Goal: Download file/media

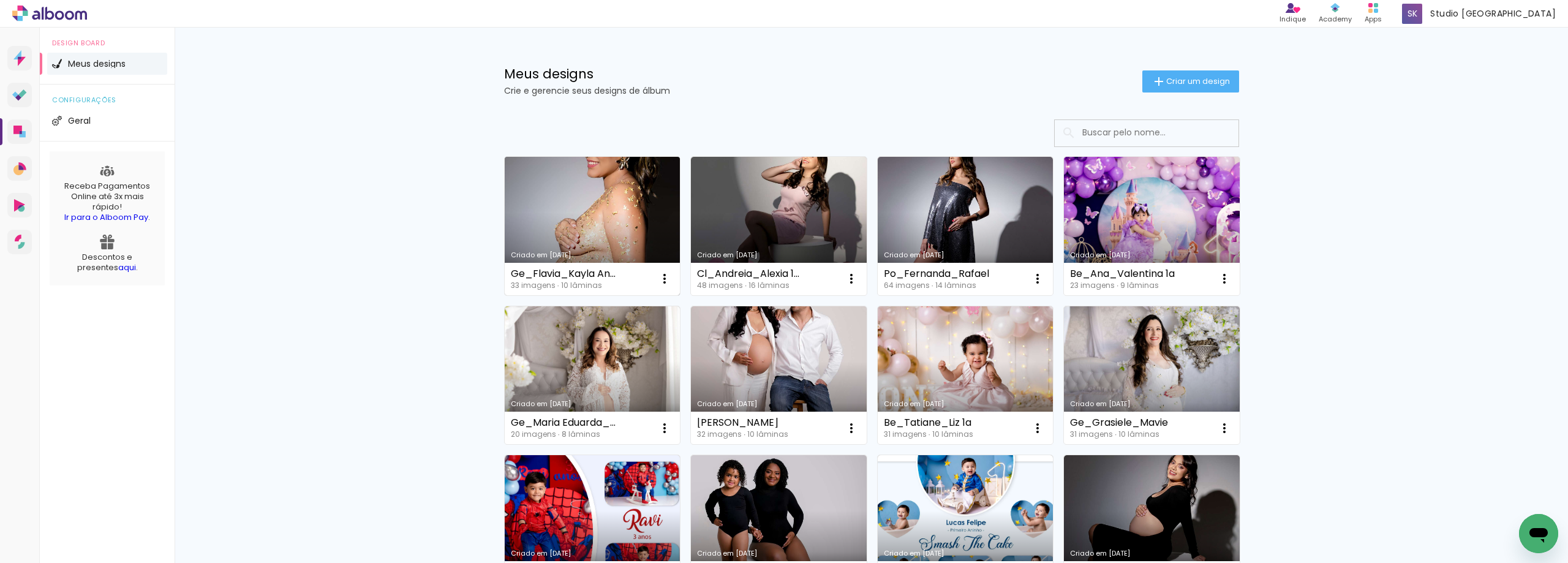
click at [596, 214] on link "Criado em [DATE]" at bounding box center [592, 226] width 176 height 139
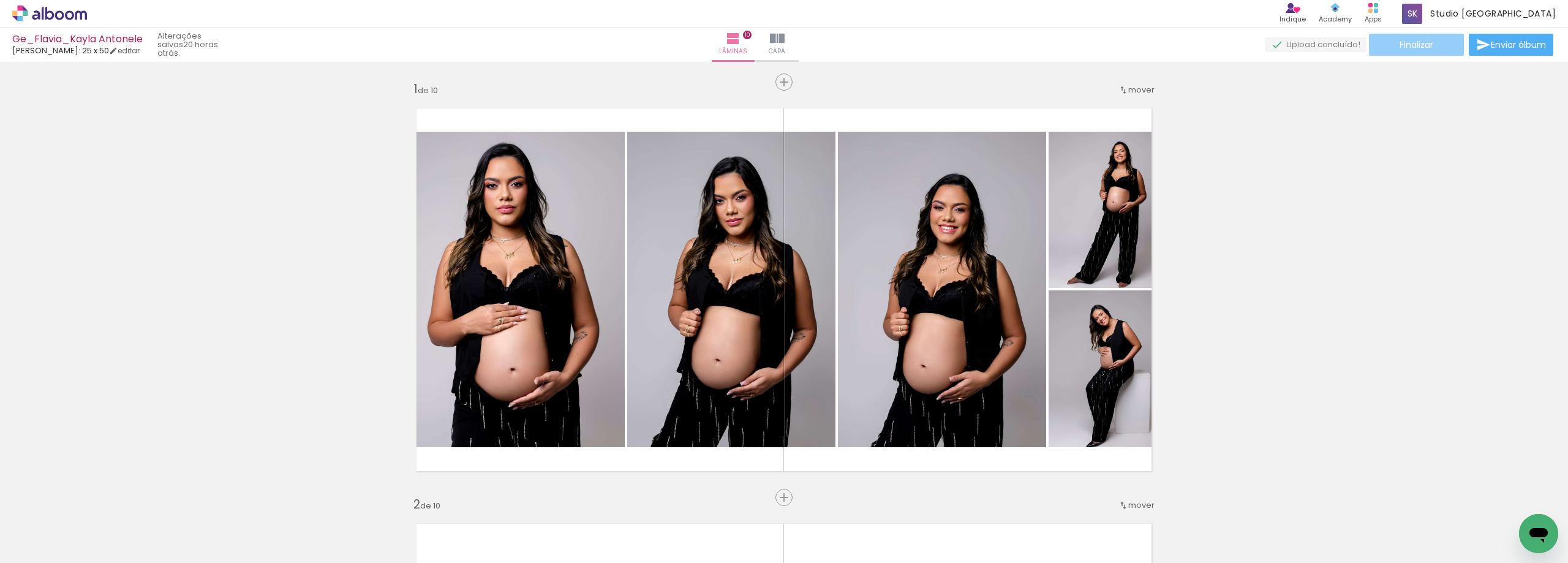
click at [1414, 46] on span "Finalizar" at bounding box center [1417, 45] width 34 height 9
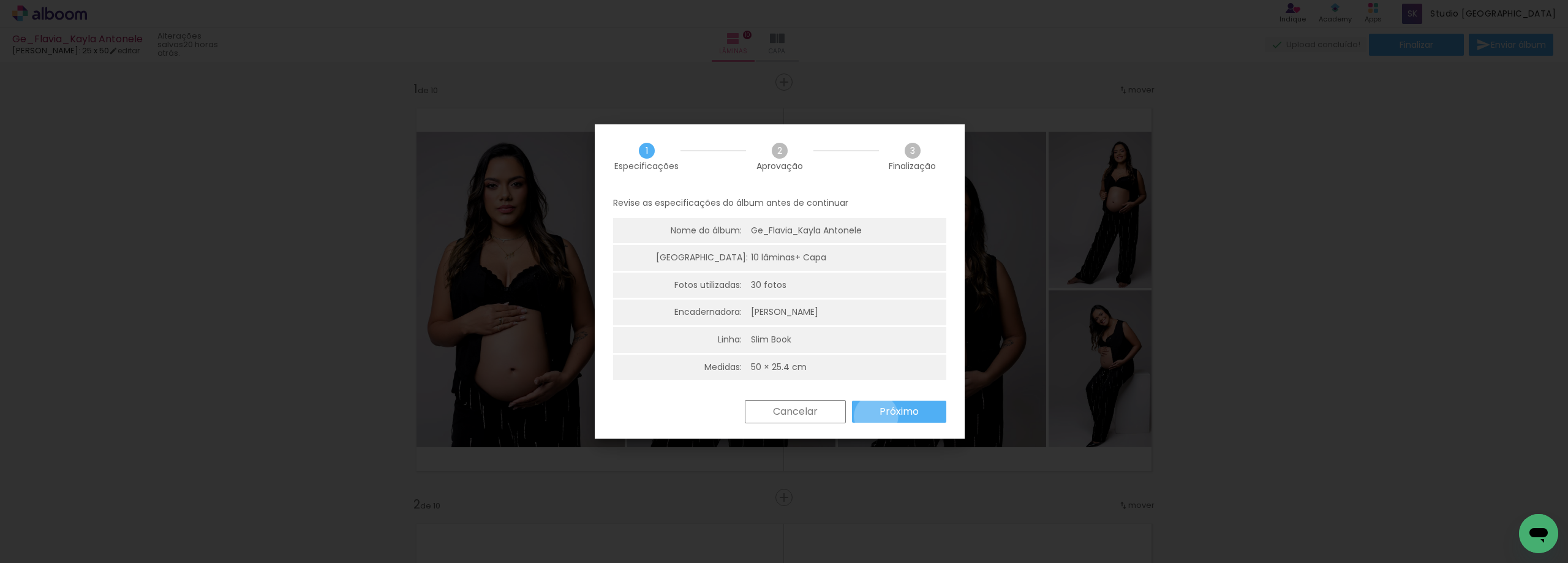
click at [876, 416] on paper-button "Próximo" at bounding box center [899, 412] width 94 height 22
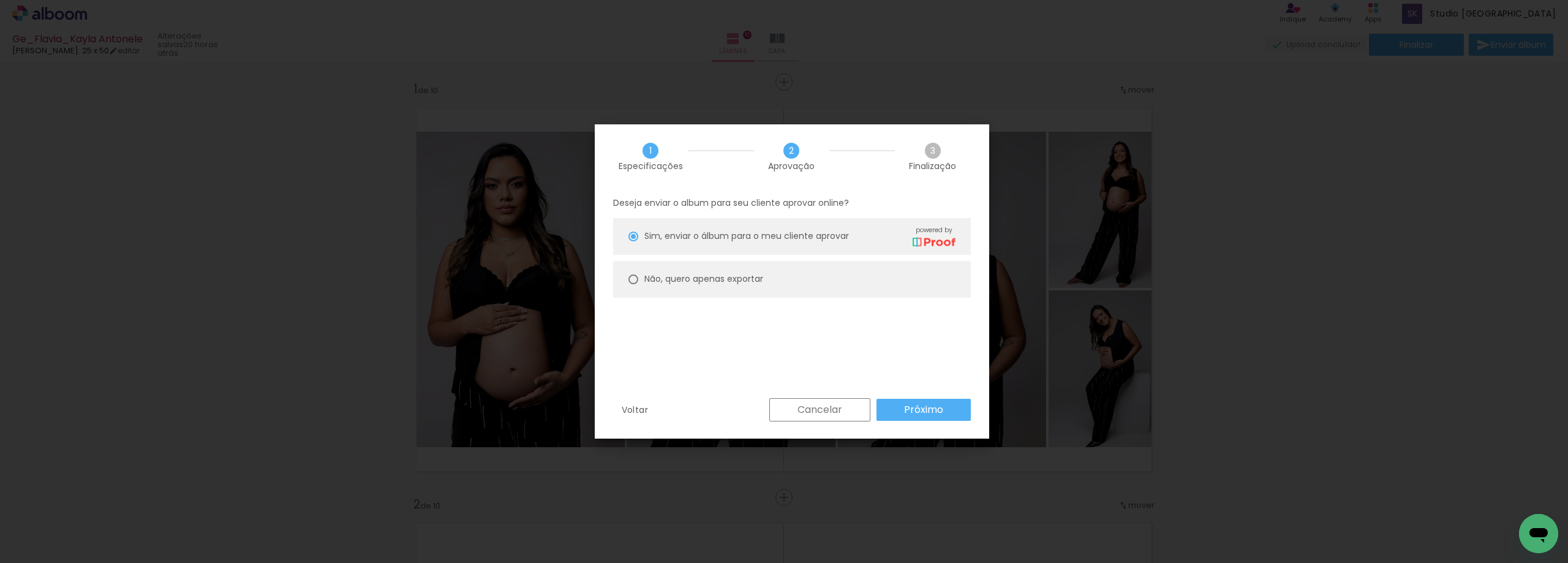
click at [634, 241] on div at bounding box center [633, 236] width 10 height 10
type paper-radio-button "on"
click at [928, 401] on paper-button "Próximo" at bounding box center [924, 410] width 94 height 22
type input "Alta, 300 DPI"
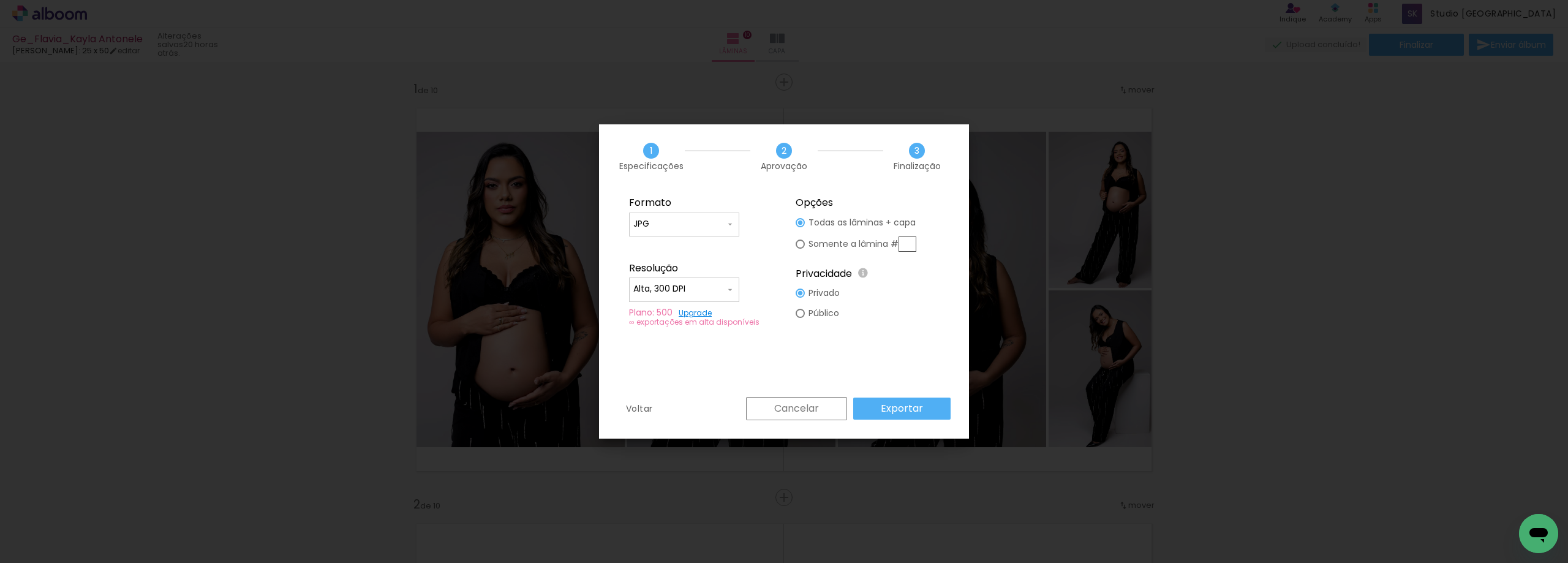
click at [0, 0] on slot "Exportar" at bounding box center [0, 0] width 0 height 0
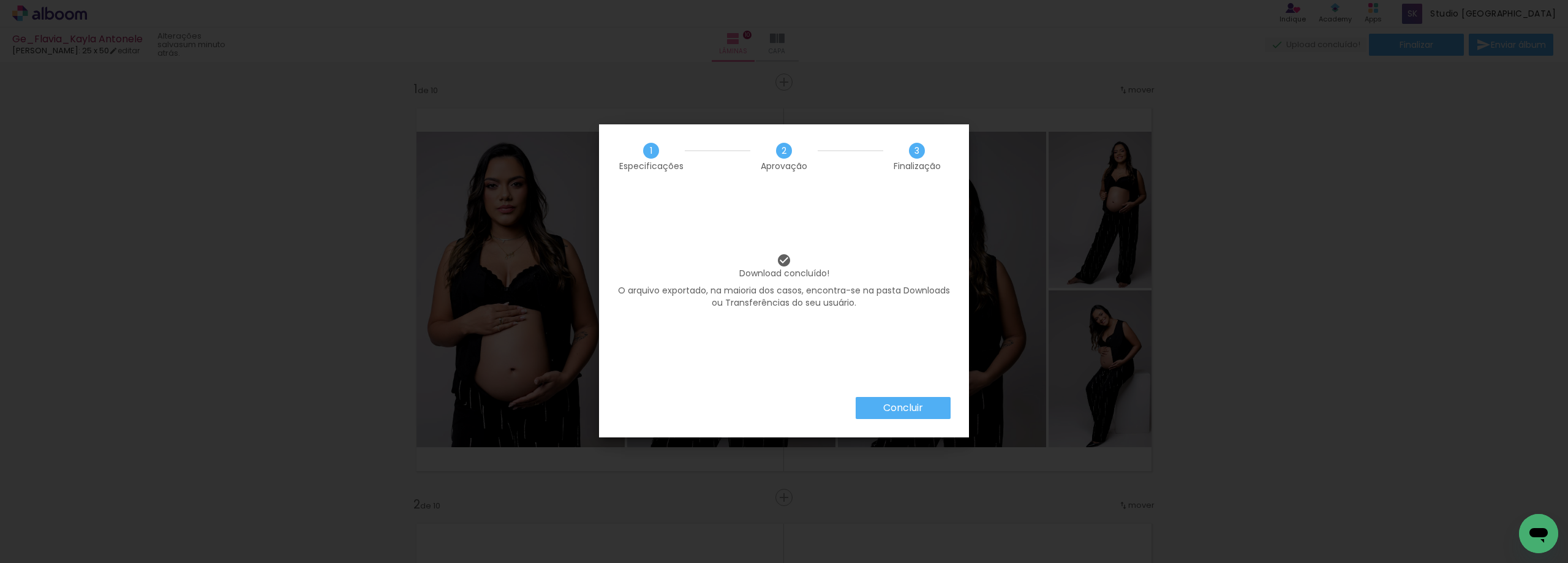
click at [0, 0] on slot "Concluir" at bounding box center [0, 0] width 0 height 0
